Goal: Transaction & Acquisition: Purchase product/service

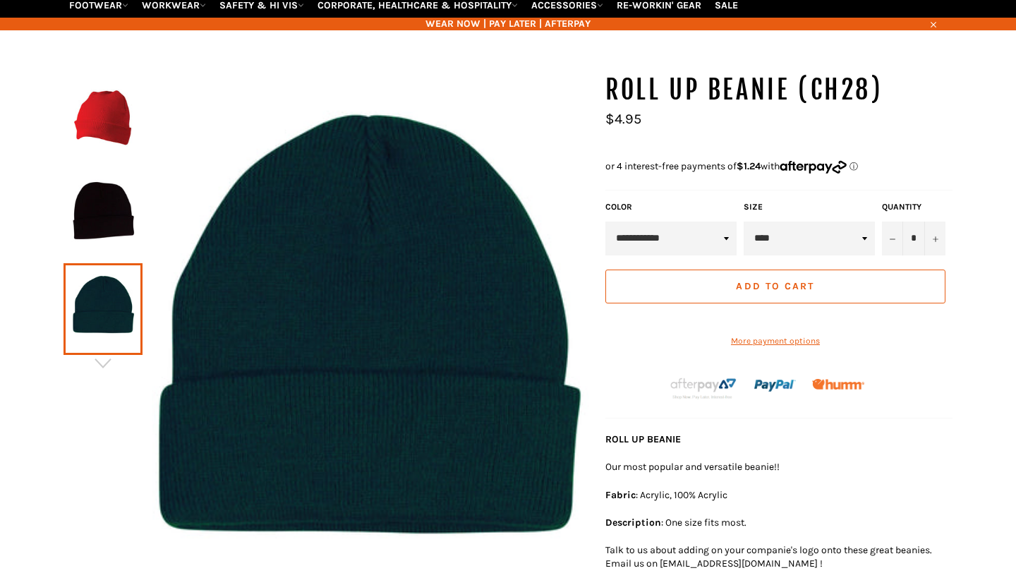
click at [685, 222] on select "**********" at bounding box center [670, 238] width 131 height 34
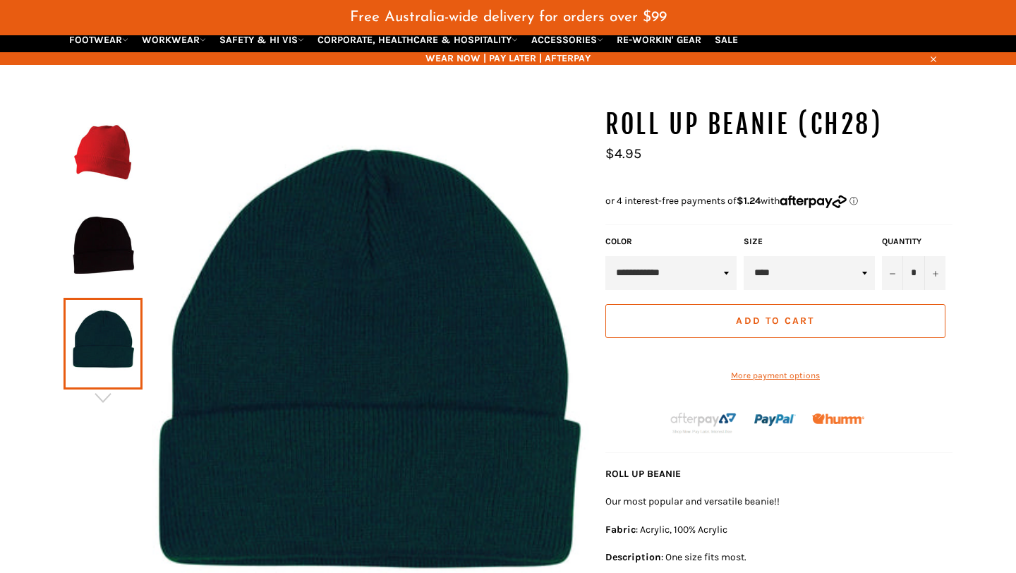
scroll to position [168, 0]
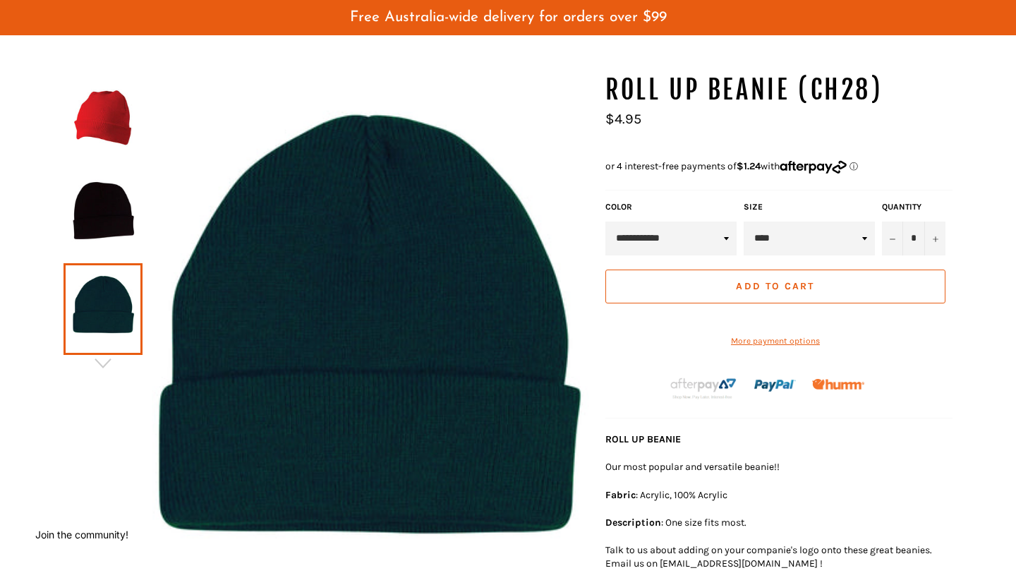
click at [971, 328] on div "*" at bounding box center [508, 395] width 1016 height 644
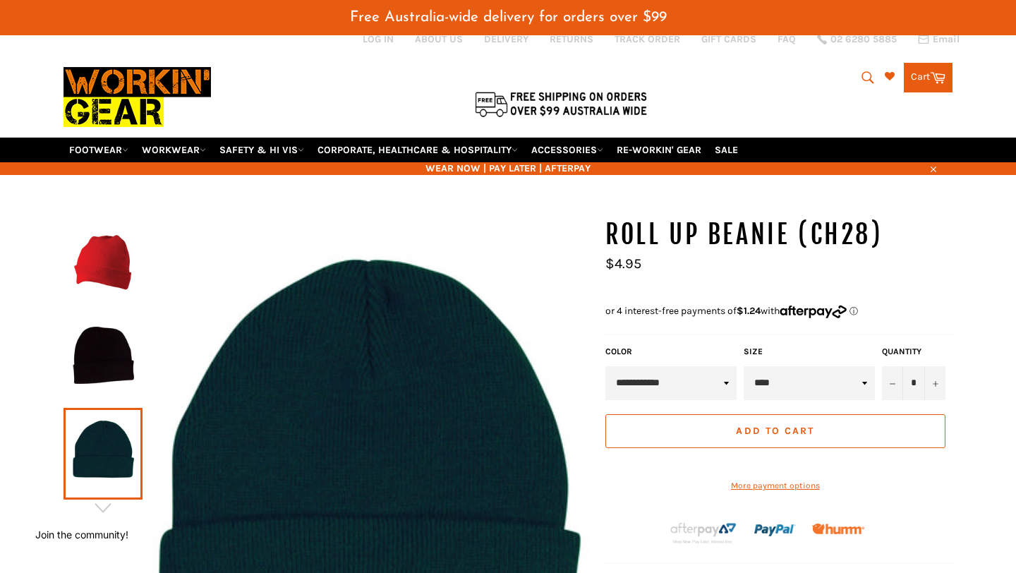
scroll to position [20, 0]
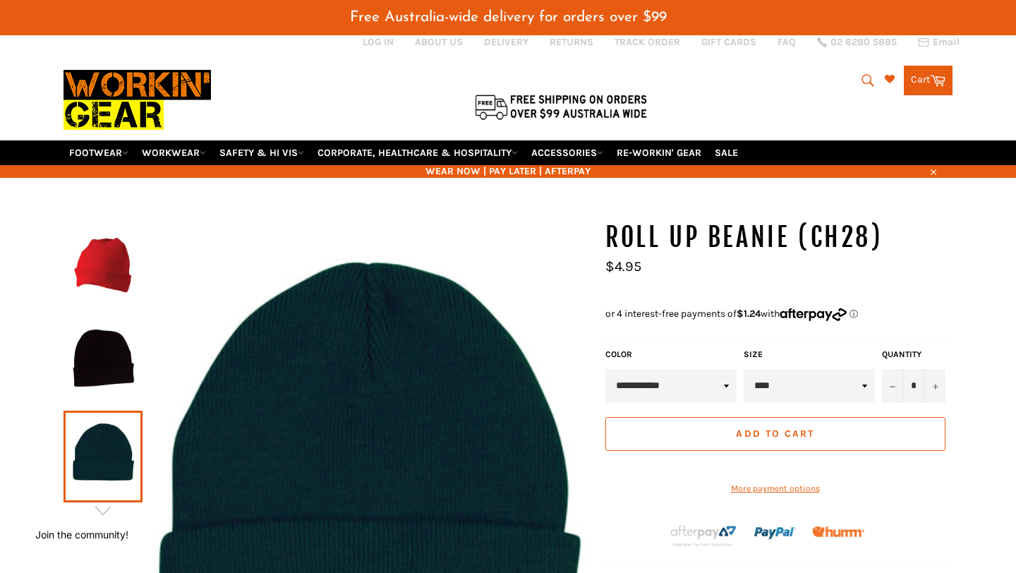
click at [971, 328] on div "*" at bounding box center [508, 542] width 1016 height 644
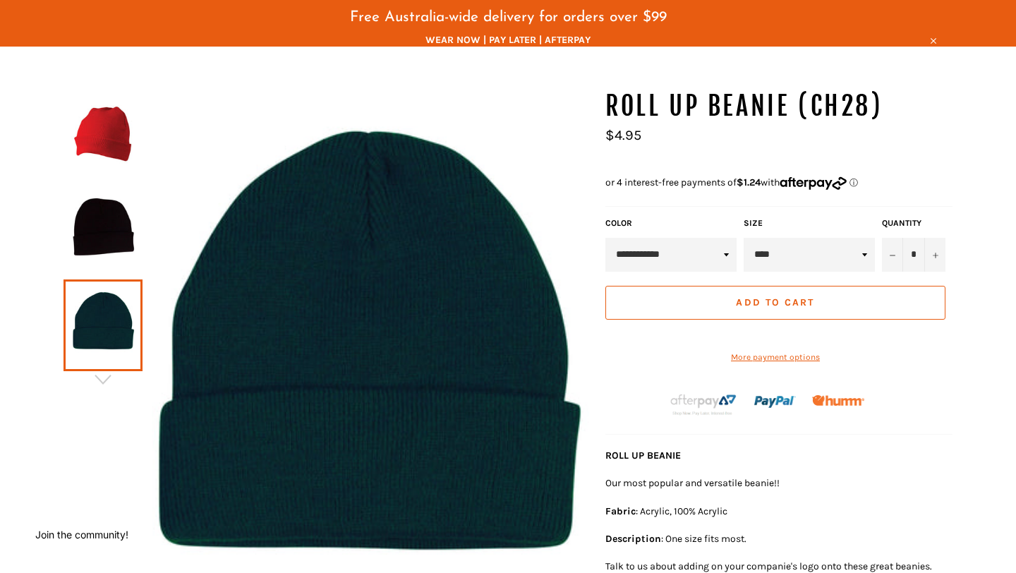
scroll to position [164, 0]
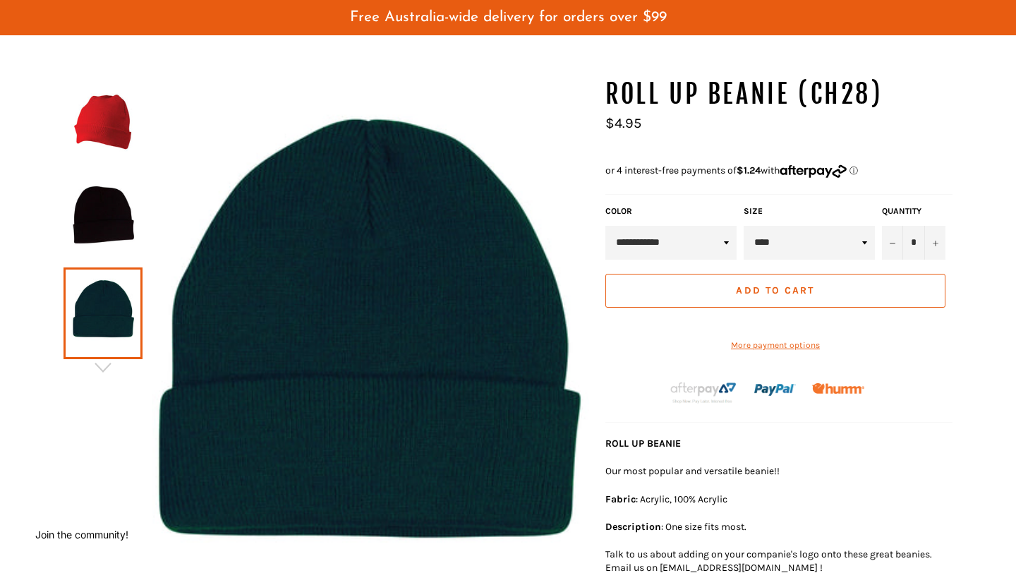
click at [853, 227] on select "****" at bounding box center [808, 243] width 131 height 34
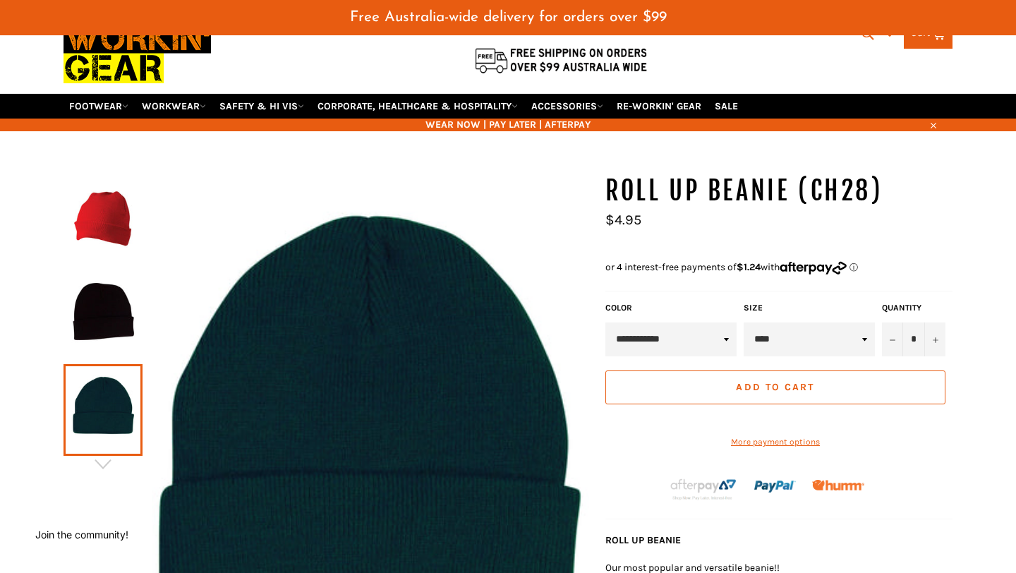
scroll to position [66, 0]
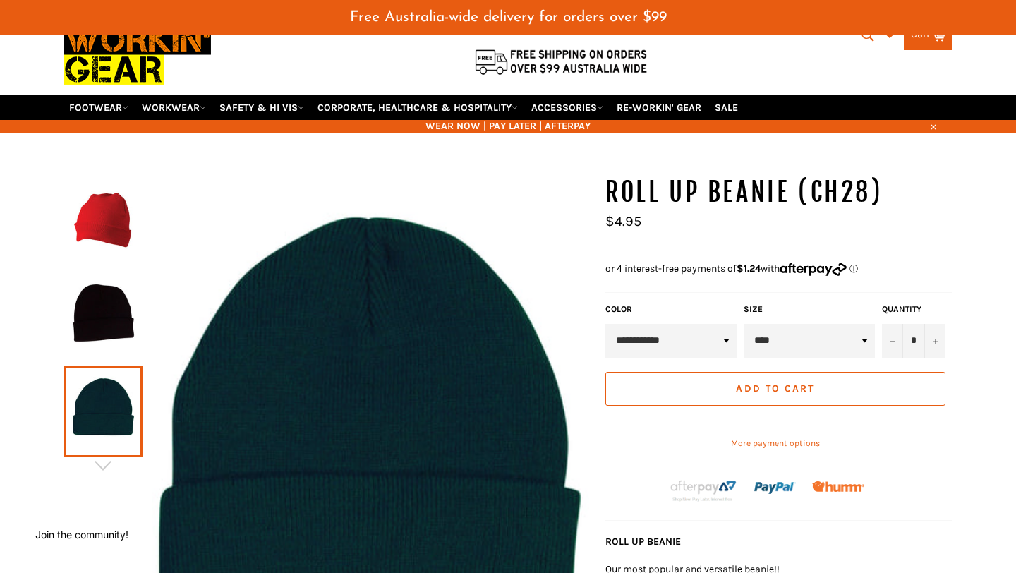
click at [977, 250] on div "*" at bounding box center [508, 497] width 1016 height 644
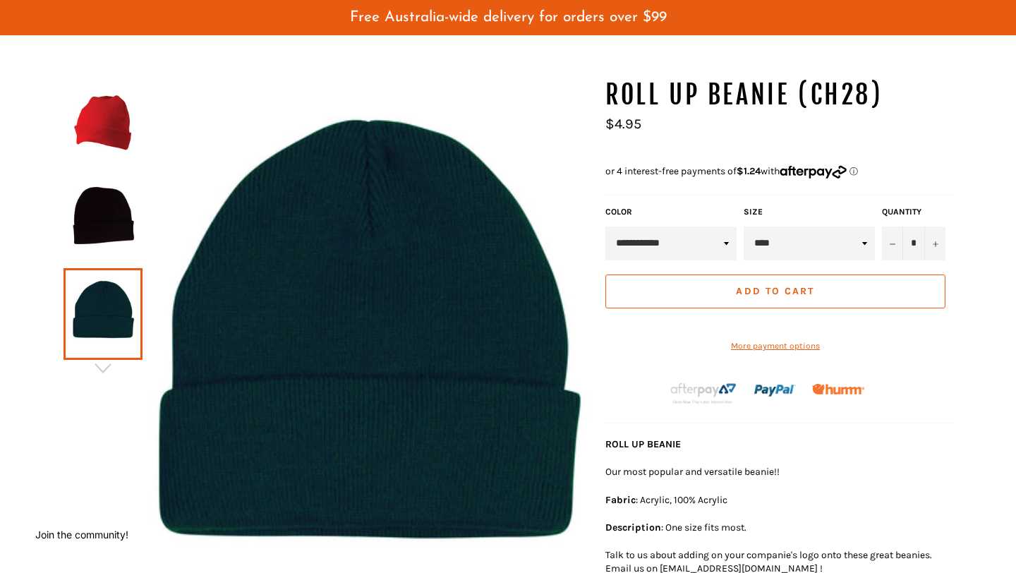
scroll to position [164, 0]
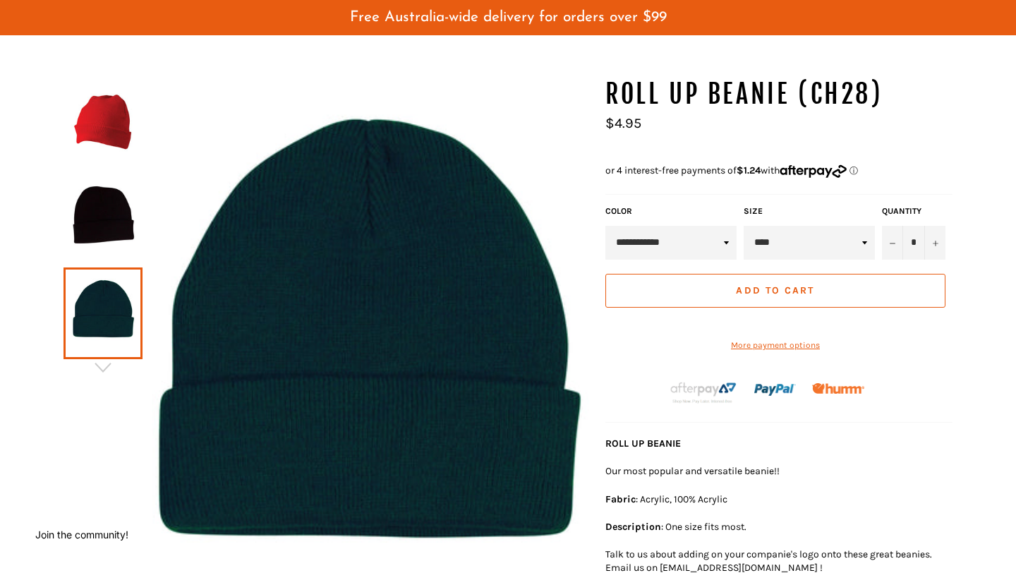
click at [977, 250] on div "*" at bounding box center [508, 399] width 1016 height 644
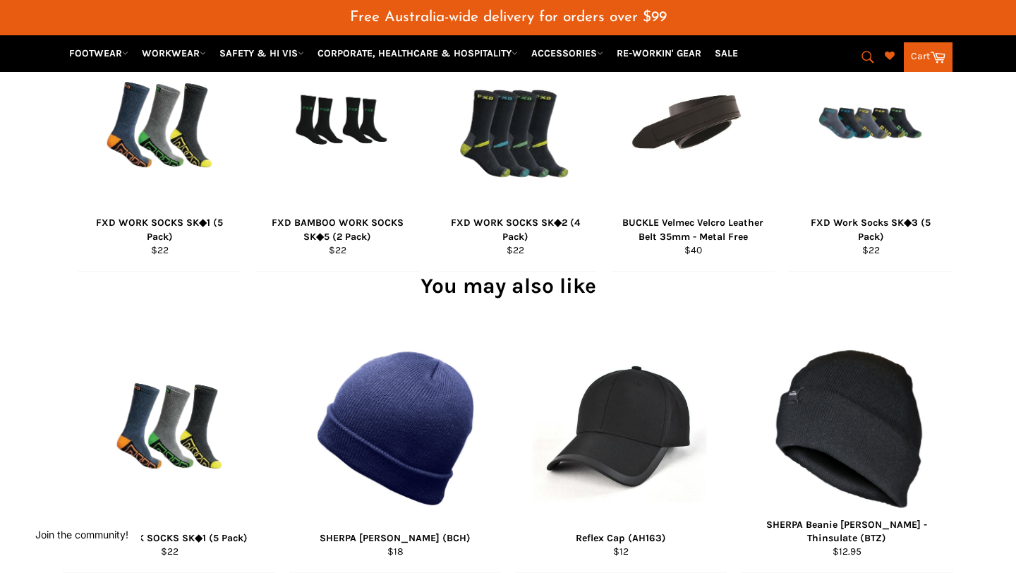
click at [977, 250] on div "Related Products FXD WORK SOCKS SK◆1 (5 Pack) Regular price $22 View FXD BAMBOO…" at bounding box center [508, 114] width 1016 height 316
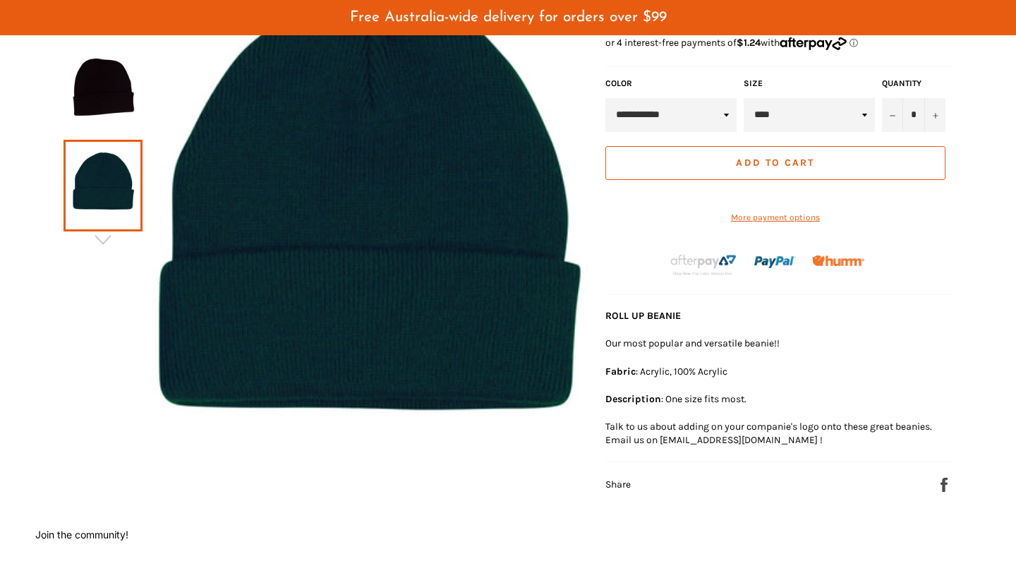
scroll to position [0, 0]
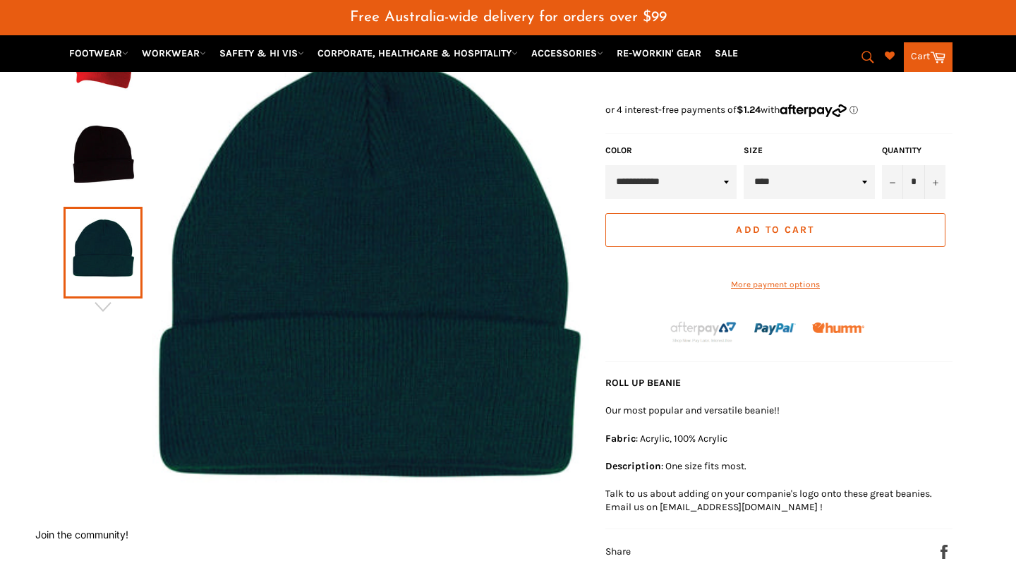
click at [977, 250] on div "*" at bounding box center [508, 338] width 1016 height 644
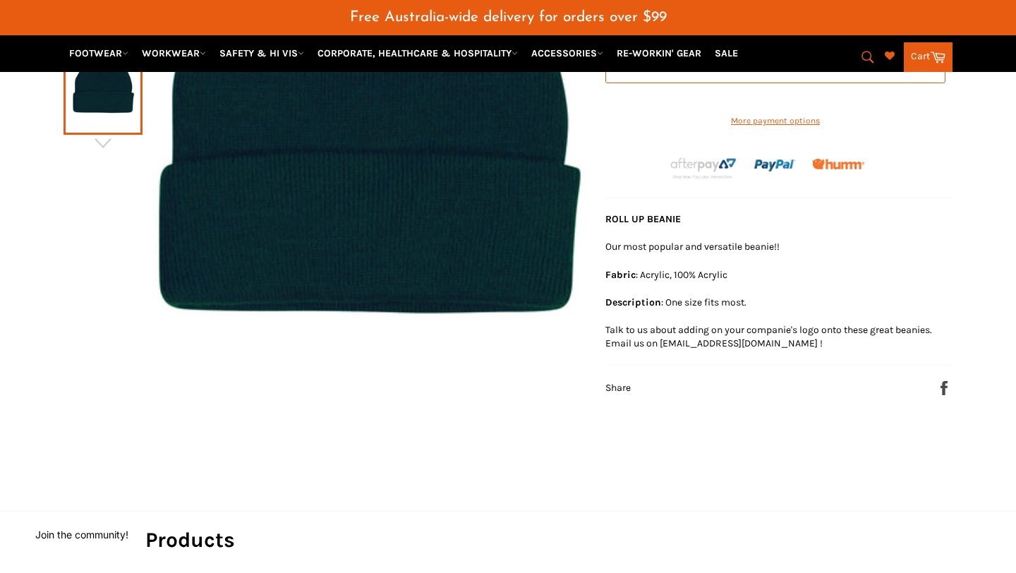
scroll to position [390, 0]
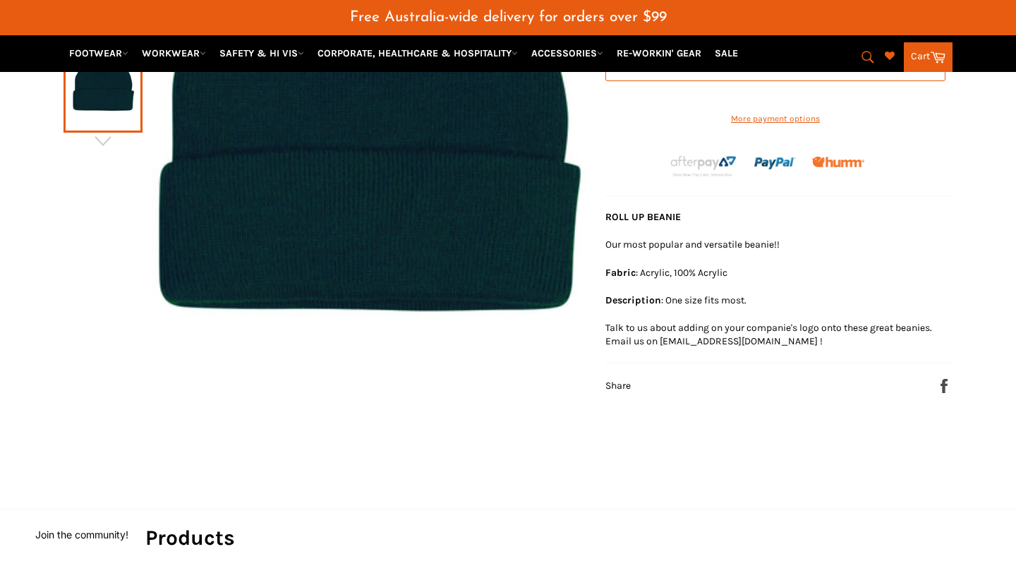
click at [977, 250] on div "*" at bounding box center [508, 172] width 1016 height 644
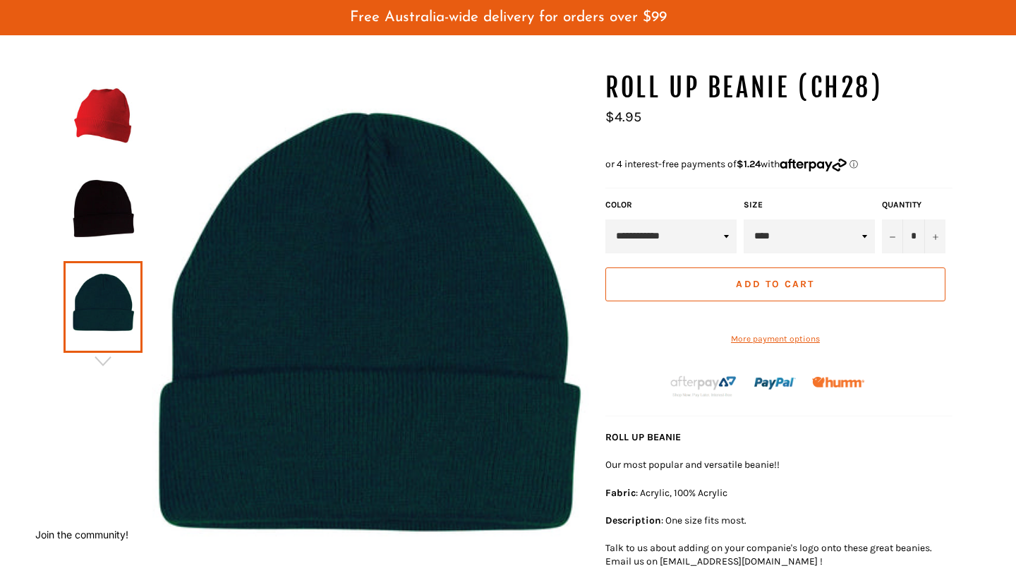
scroll to position [171, 0]
